Goal: Task Accomplishment & Management: Manage account settings

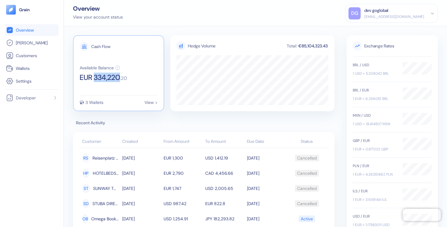
copy span "334,220"
drag, startPoint x: 96, startPoint y: 77, endPoint x: 120, endPoint y: 79, distance: 24.7
click at [120, 79] on span "EUR 334,220" at bounding box center [100, 77] width 40 height 7
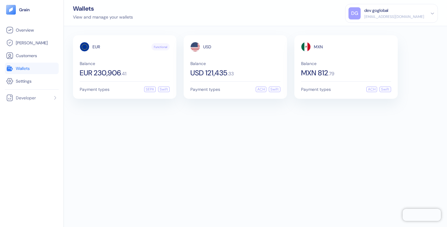
click at [405, 13] on div "dev goglobal" at bounding box center [394, 10] width 60 height 6
click at [369, 28] on div "Sign Out" at bounding box center [364, 30] width 17 height 6
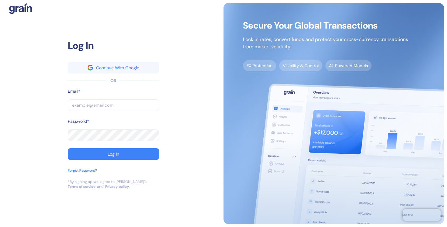
click at [86, 110] on input "text" at bounding box center [113, 105] width 91 height 12
type input "[EMAIL_ADDRESS][DOMAIN_NAME]"
